Goal: Find specific page/section: Find specific page/section

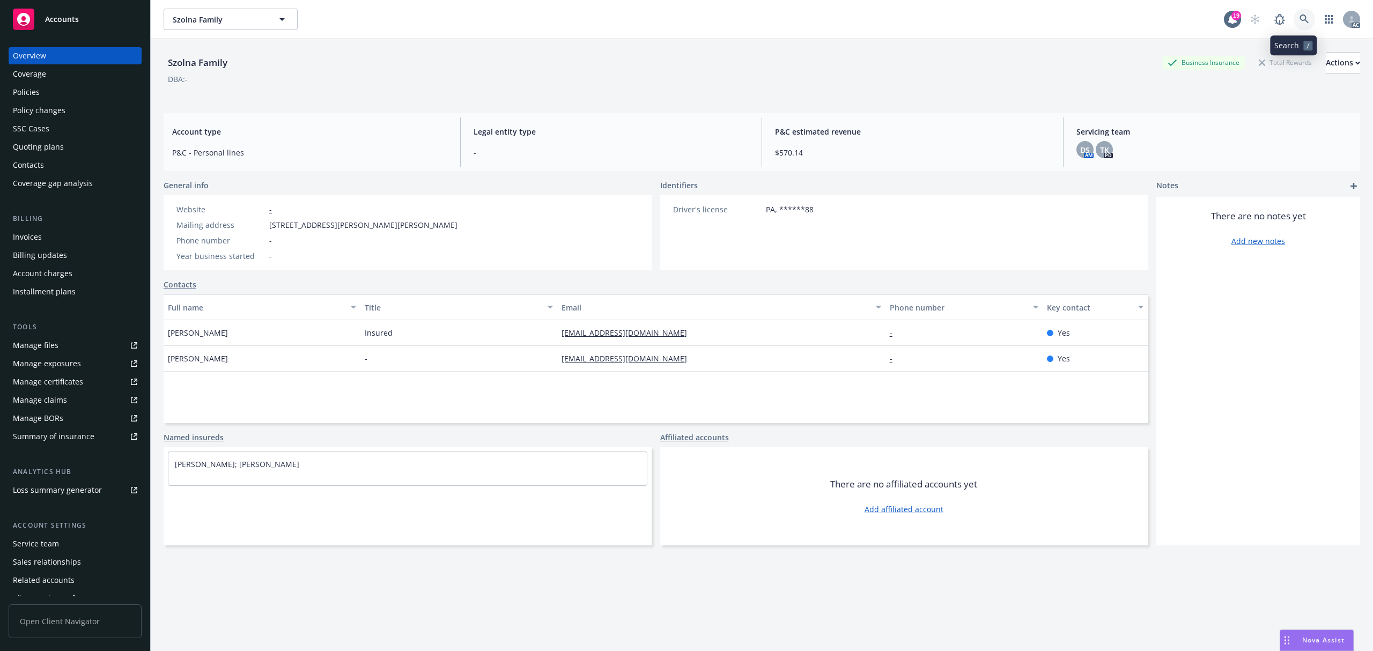
click at [976, 23] on icon at bounding box center [1305, 19] width 10 height 10
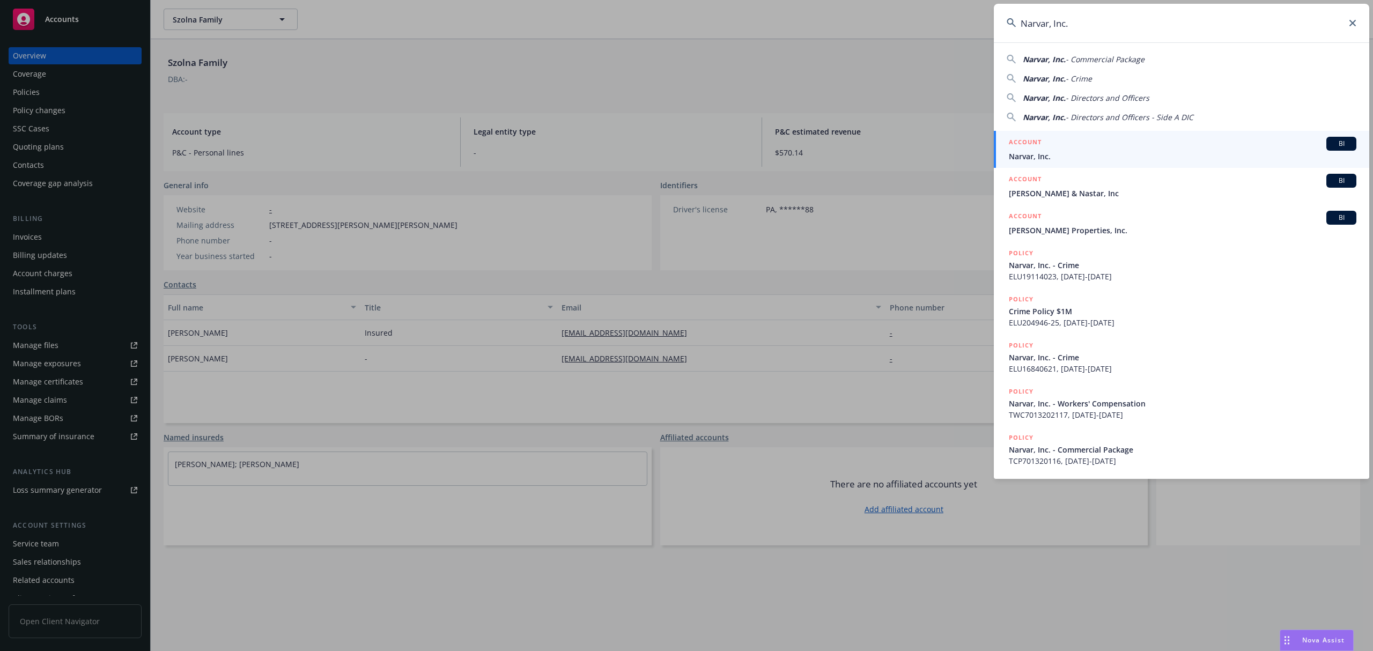
type input "Narvar, Inc."
click at [976, 149] on div "ACCOUNT BI" at bounding box center [1183, 144] width 348 height 14
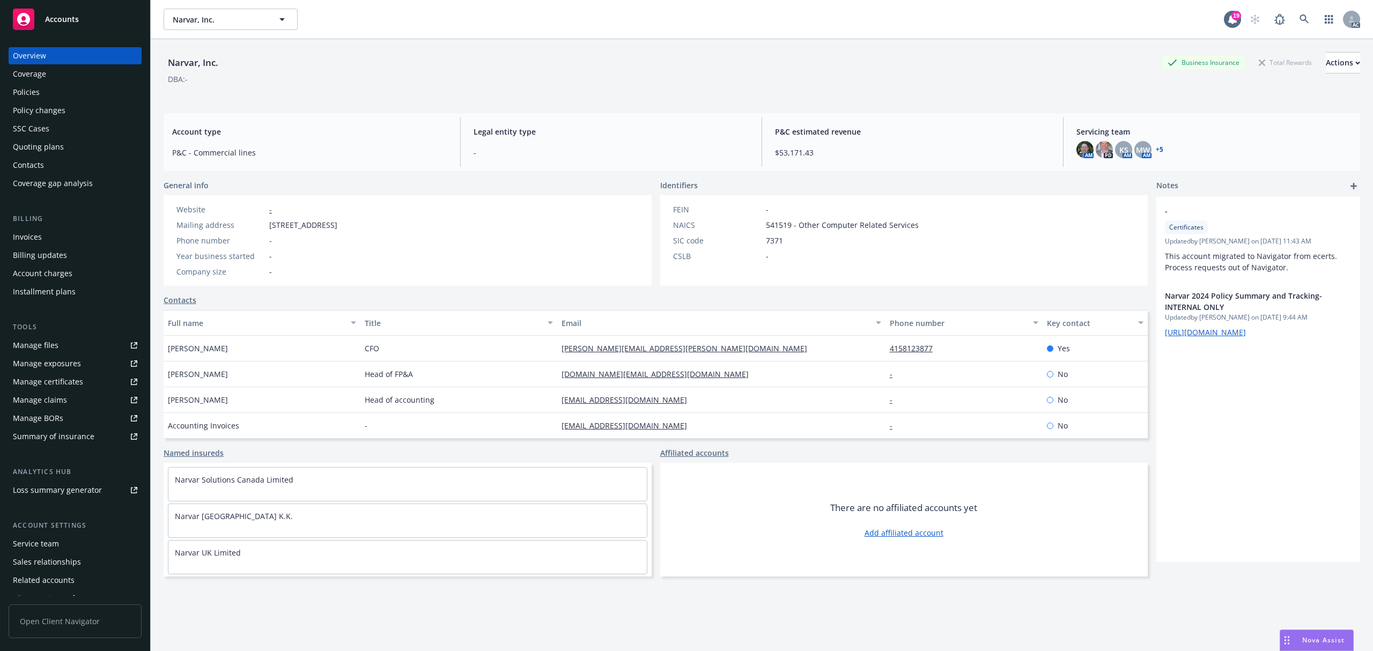
click at [13, 238] on div "Invoices" at bounding box center [27, 237] width 29 height 17
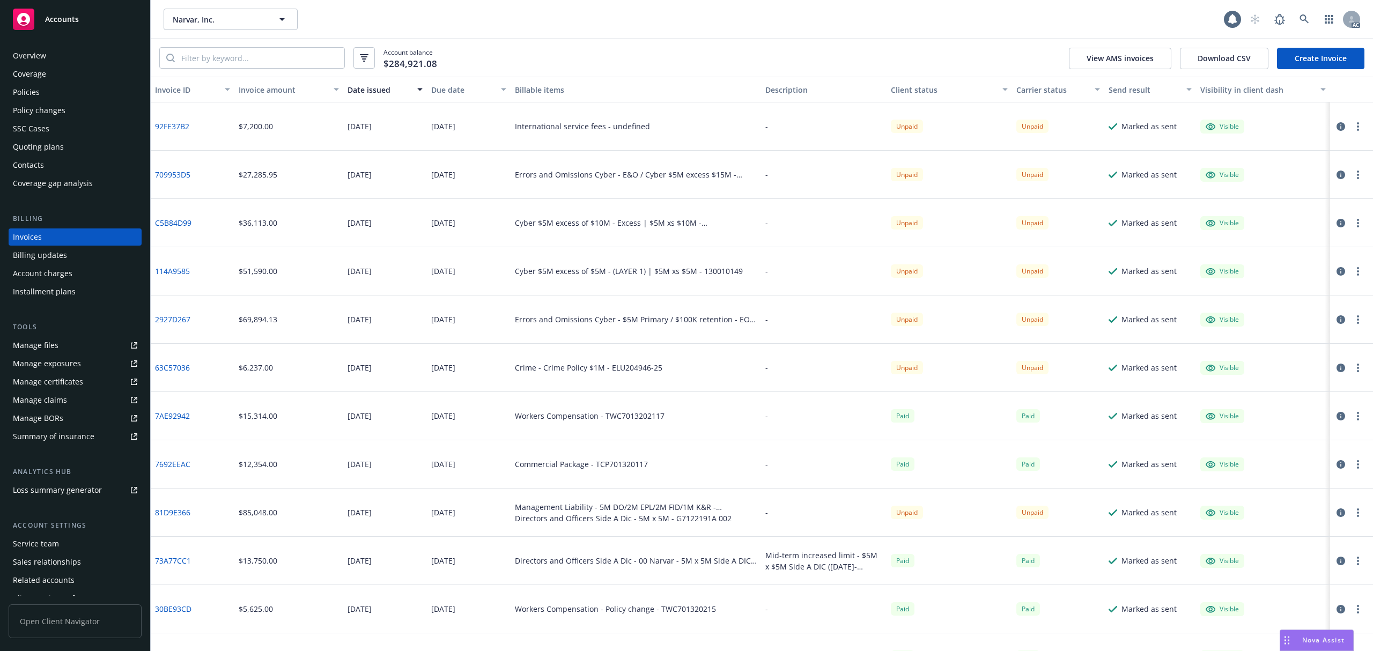
click at [224, 45] on div "Account balance $284,921.08 View AMS invoices Download CSV Create Invoice" at bounding box center [762, 58] width 1223 height 38
click at [223, 58] on input "search" at bounding box center [260, 58] width 170 height 20
paste input "92FE37B2"
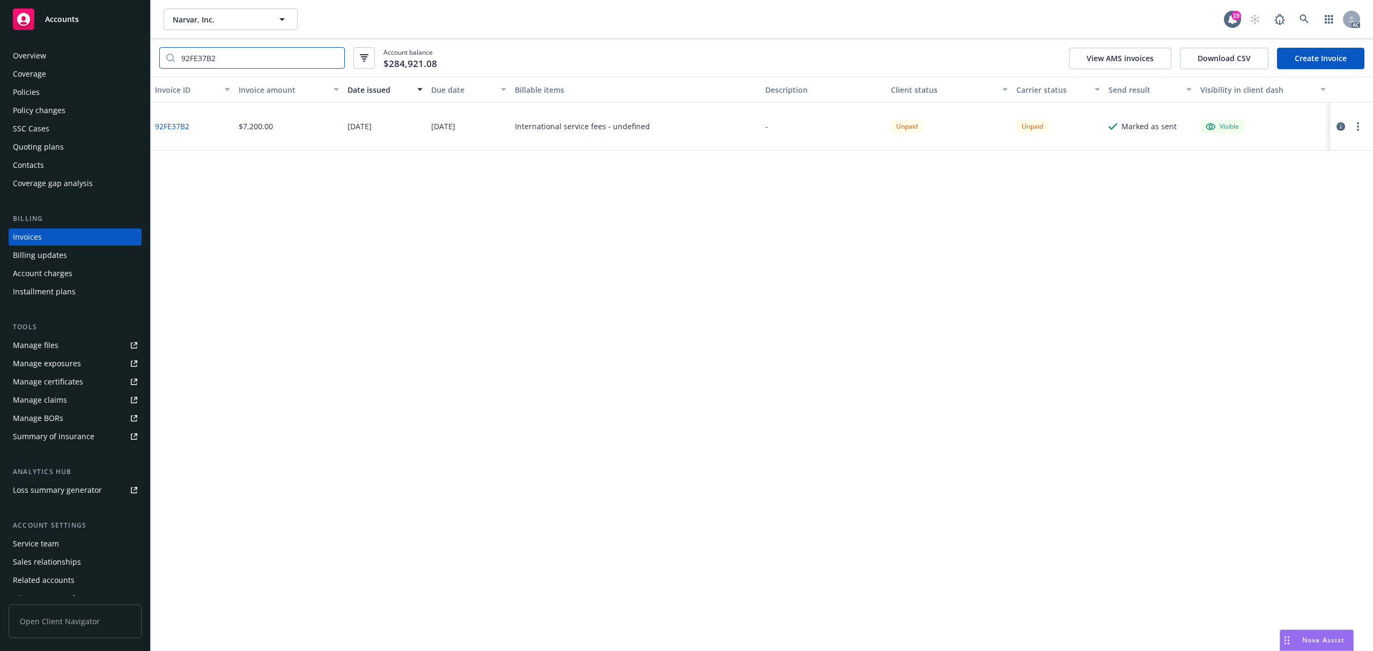
type input "92FE37B2"
click at [976, 126] on icon "button" at bounding box center [1341, 126] width 9 height 9
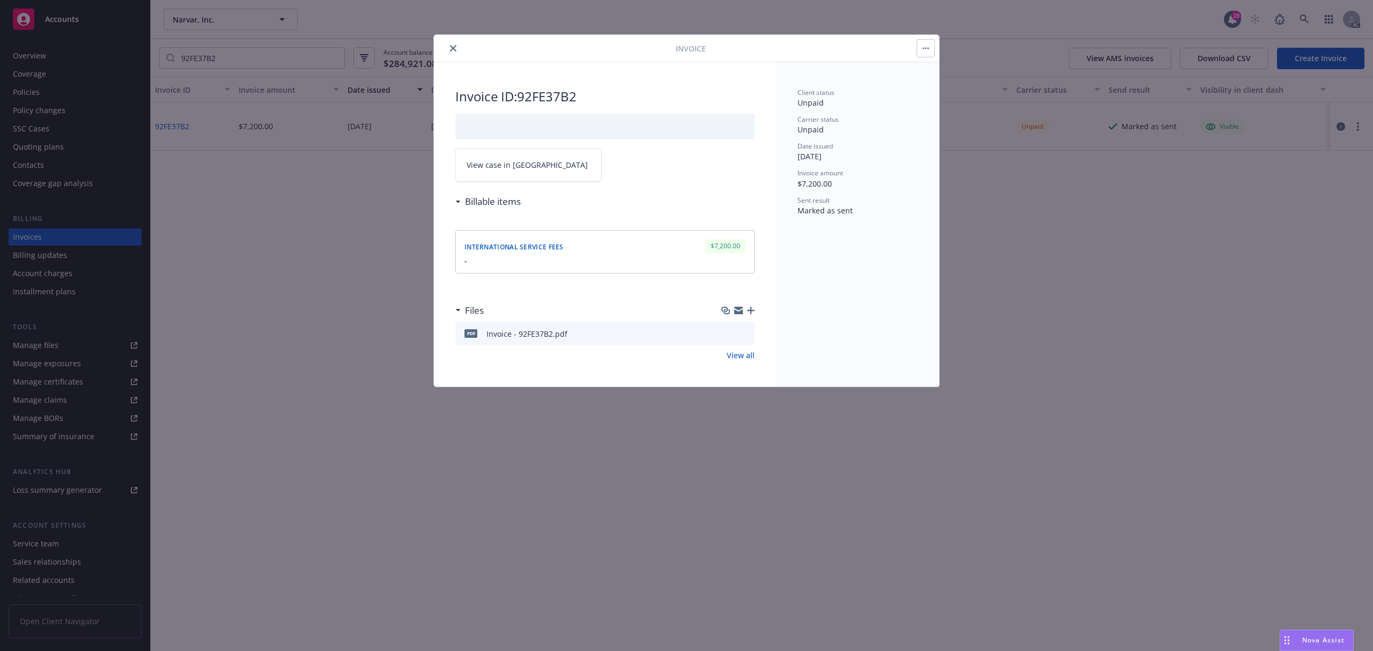
click at [453, 47] on icon "close" at bounding box center [453, 48] width 6 height 6
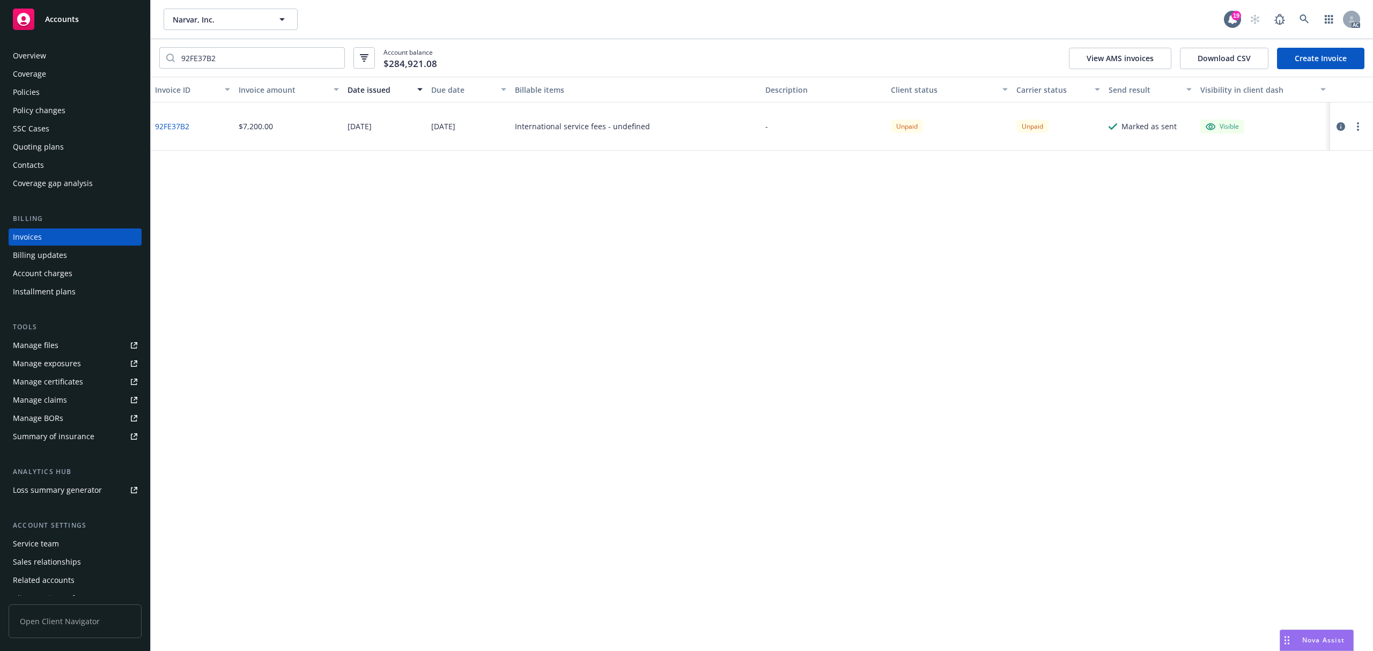
click at [49, 273] on div "Account charges" at bounding box center [43, 273] width 60 height 17
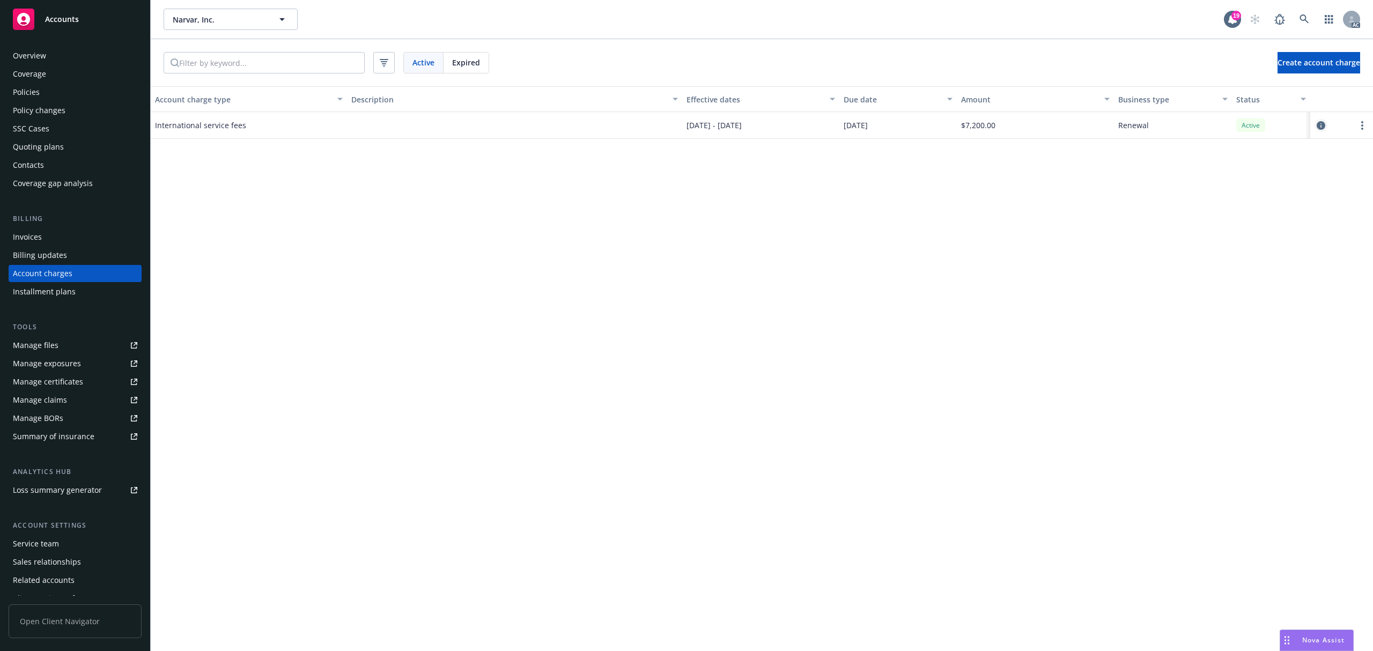
click at [976, 128] on icon "circleInformation" at bounding box center [1321, 125] width 9 height 9
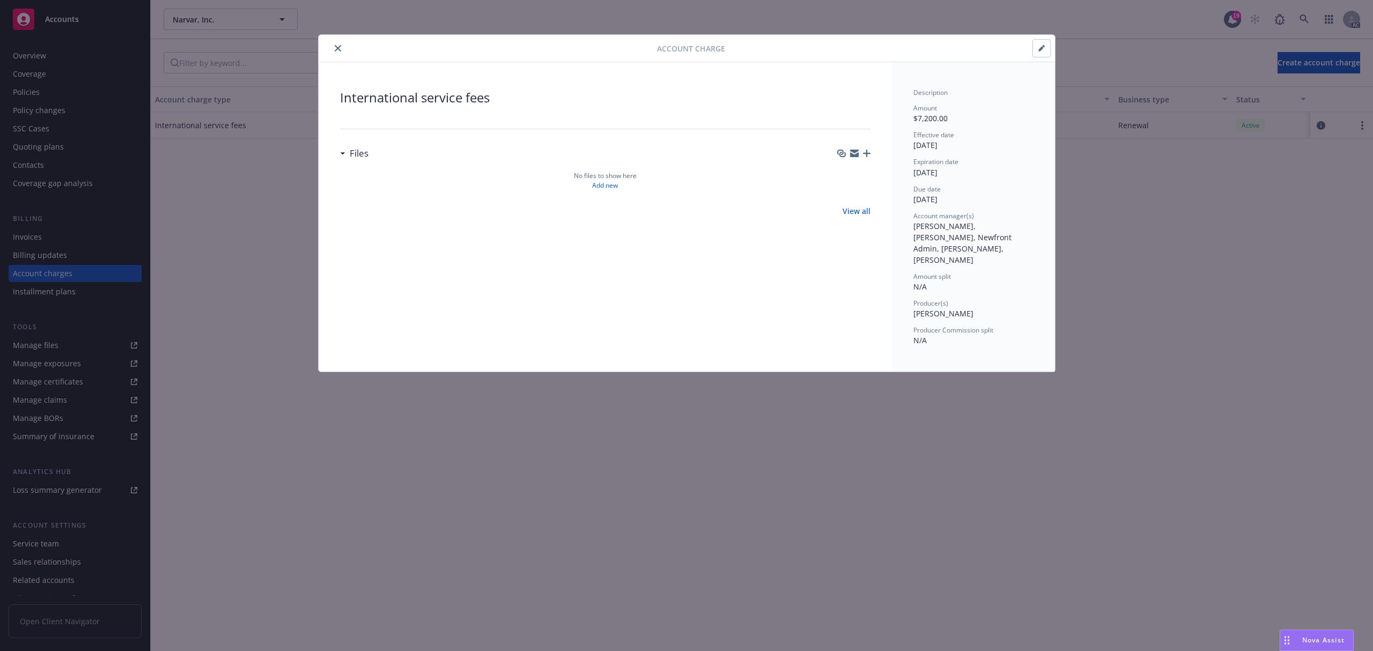
click at [335, 48] on icon "close" at bounding box center [338, 48] width 6 height 6
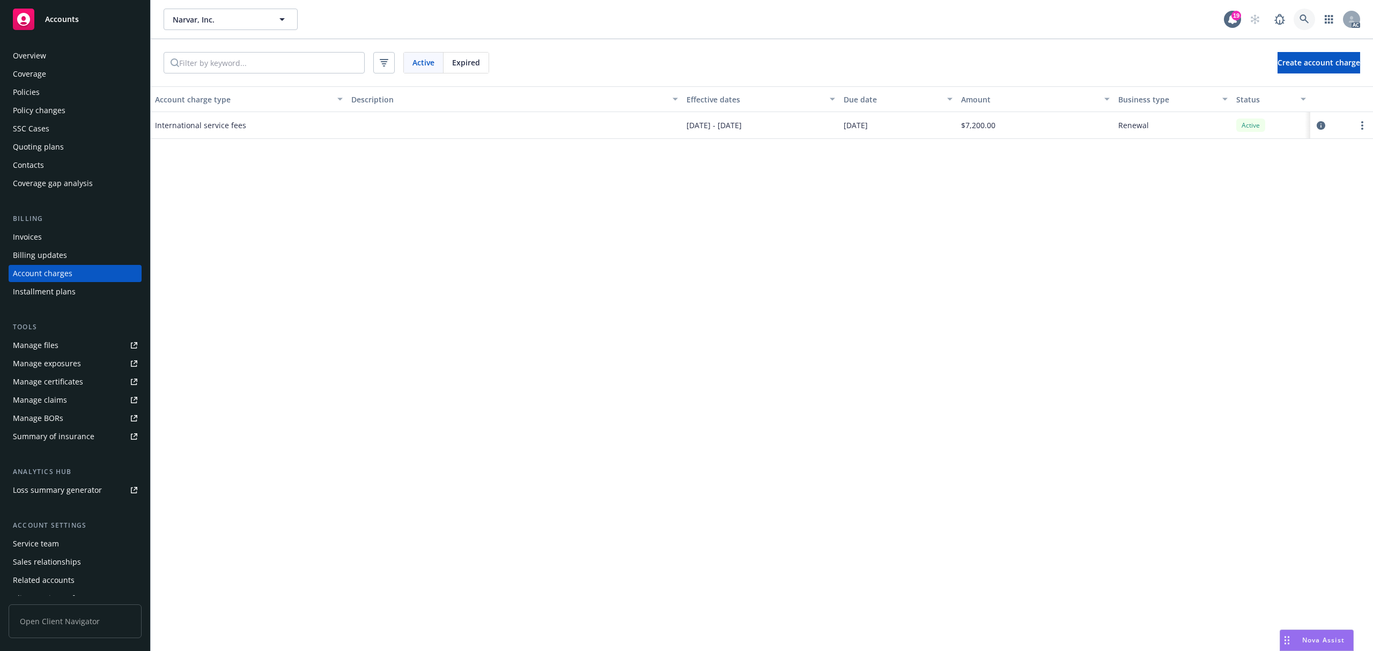
click at [976, 20] on link at bounding box center [1304, 19] width 21 height 21
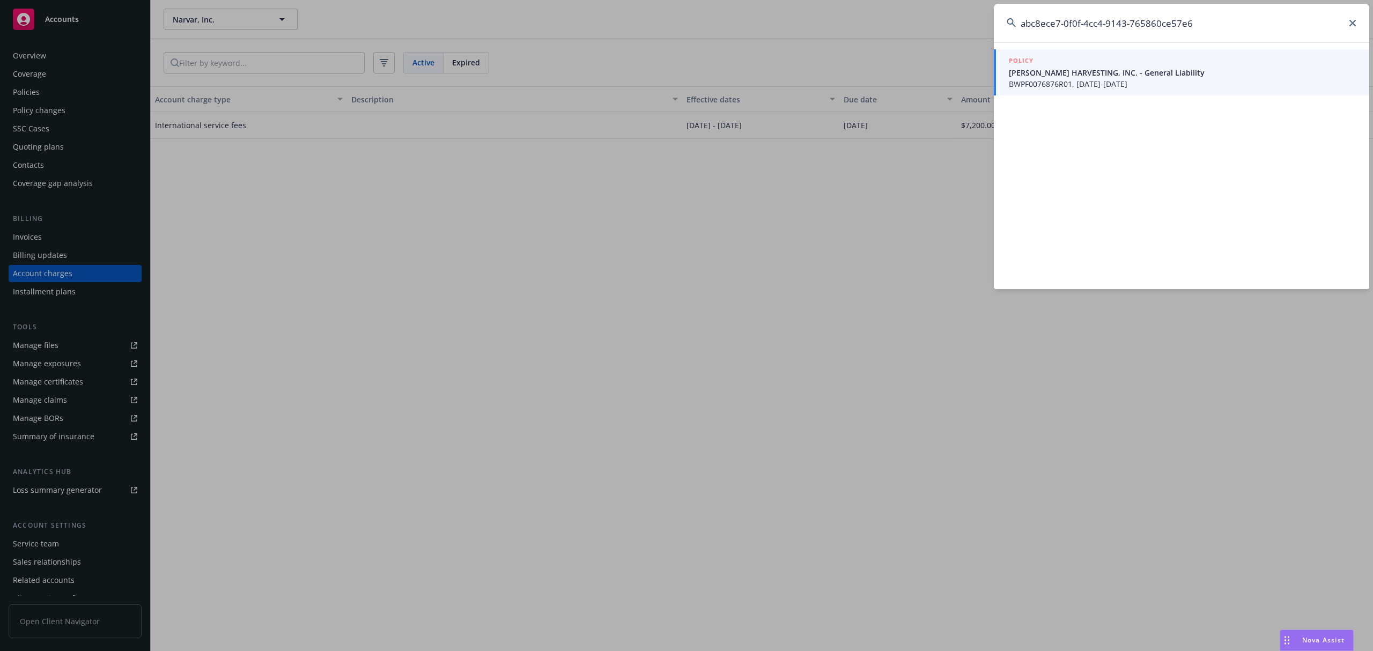
type input "abc8ece7-0f0f-4cc4-9143-765860ce57e6"
click at [976, 78] on span "BWPF0076876R01, [DATE]-[DATE]" at bounding box center [1183, 83] width 348 height 11
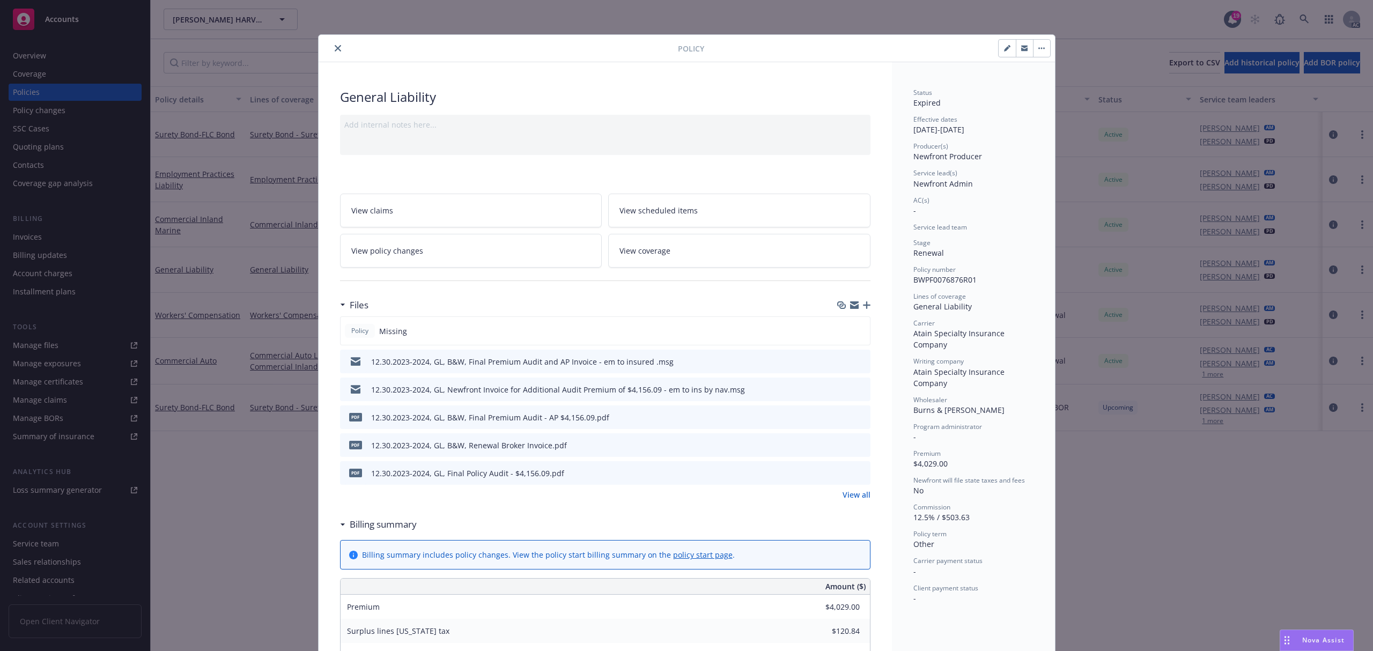
click at [335, 50] on icon "close" at bounding box center [338, 48] width 6 height 6
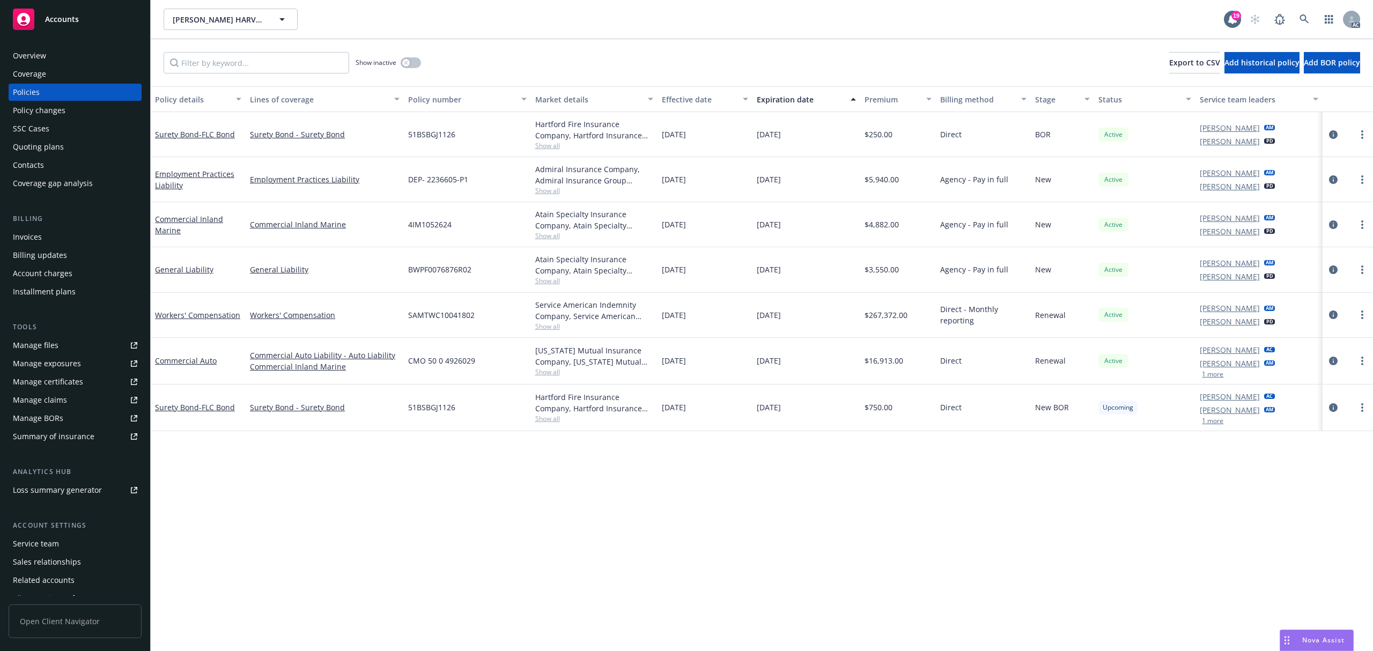
drag, startPoint x: 525, startPoint y: 482, endPoint x: 621, endPoint y: 329, distance: 180.4
click at [525, 481] on div "Policy details Lines of coverage Policy number Market details Effective date Ex…" at bounding box center [762, 368] width 1223 height 565
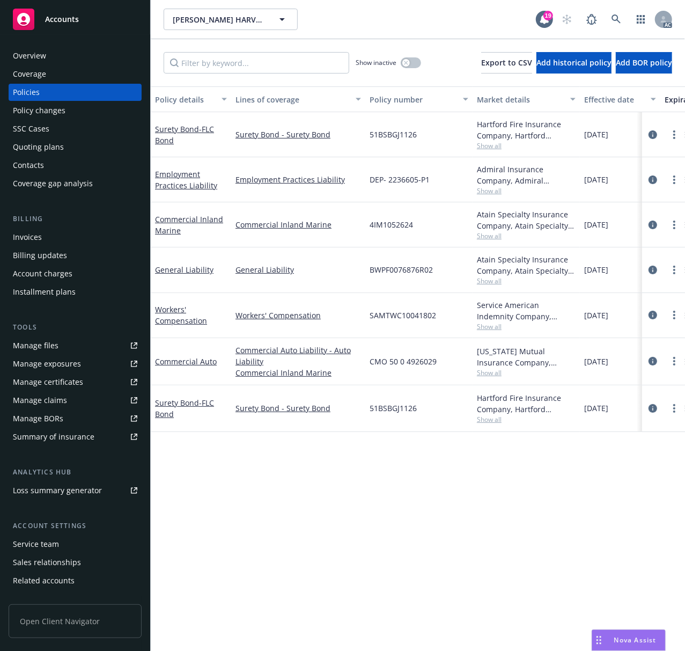
click at [57, 25] on div "Accounts" at bounding box center [75, 19] width 124 height 21
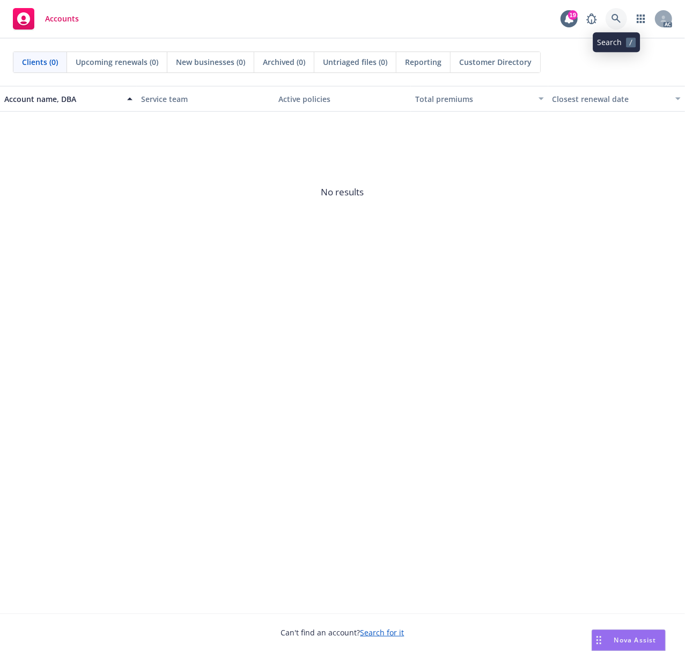
click at [612, 13] on link at bounding box center [616, 18] width 21 height 21
